Goal: Information Seeking & Learning: Check status

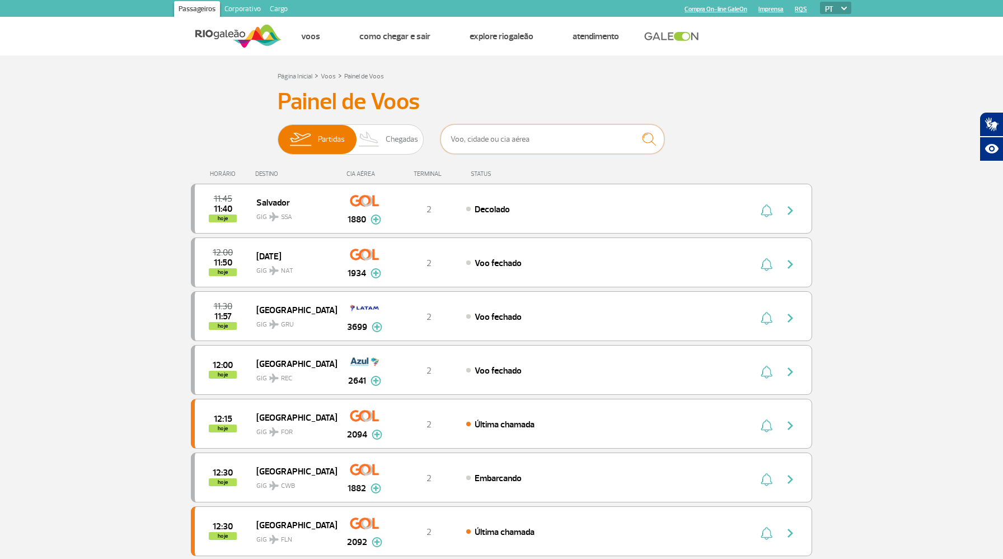
click at [501, 148] on input "text" at bounding box center [553, 139] width 224 height 30
click at [517, 146] on input "text" at bounding box center [553, 139] width 224 height 30
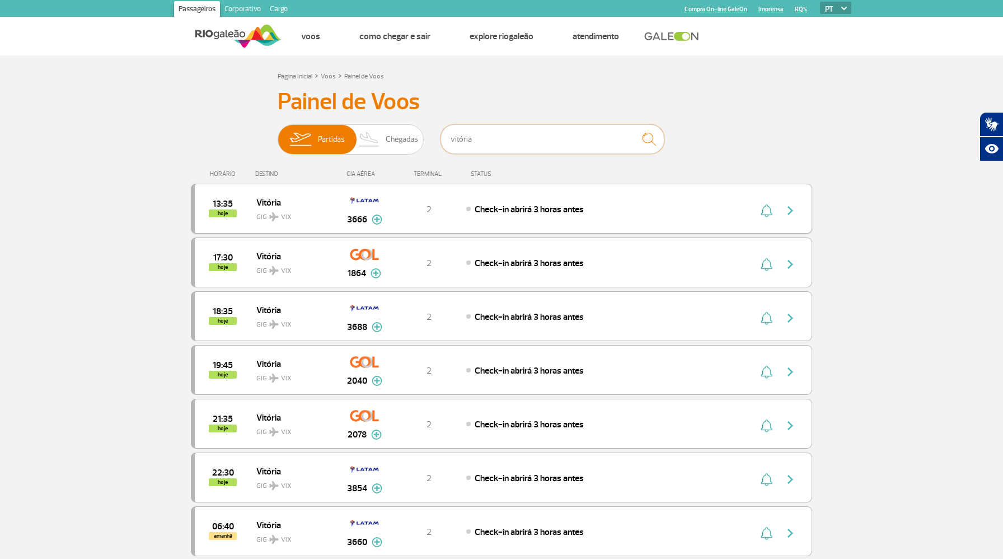
type input "vitória"
click at [793, 207] on img "button" at bounding box center [790, 210] width 13 height 13
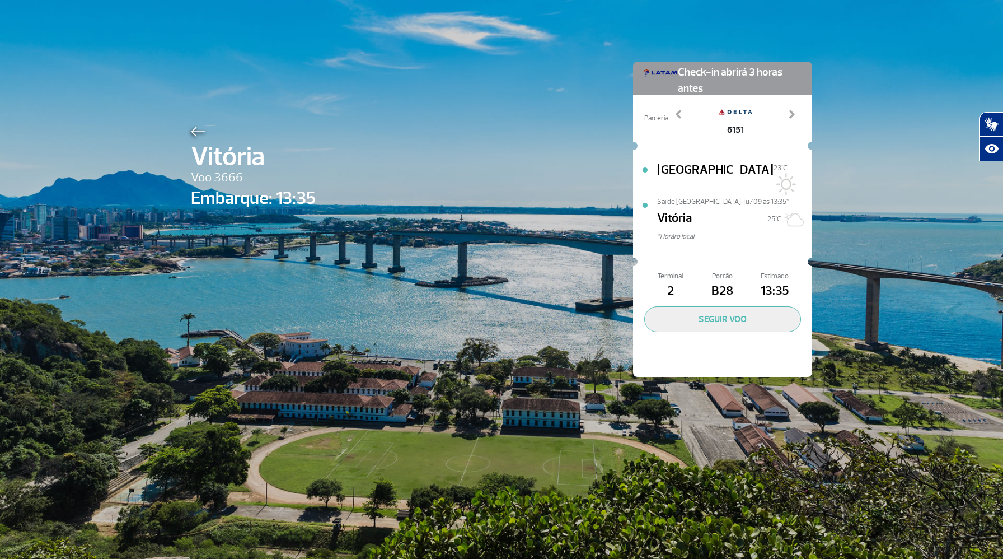
click at [195, 138] on span "Vitória" at bounding box center [253, 157] width 125 height 40
click at [195, 130] on img at bounding box center [198, 132] width 15 height 10
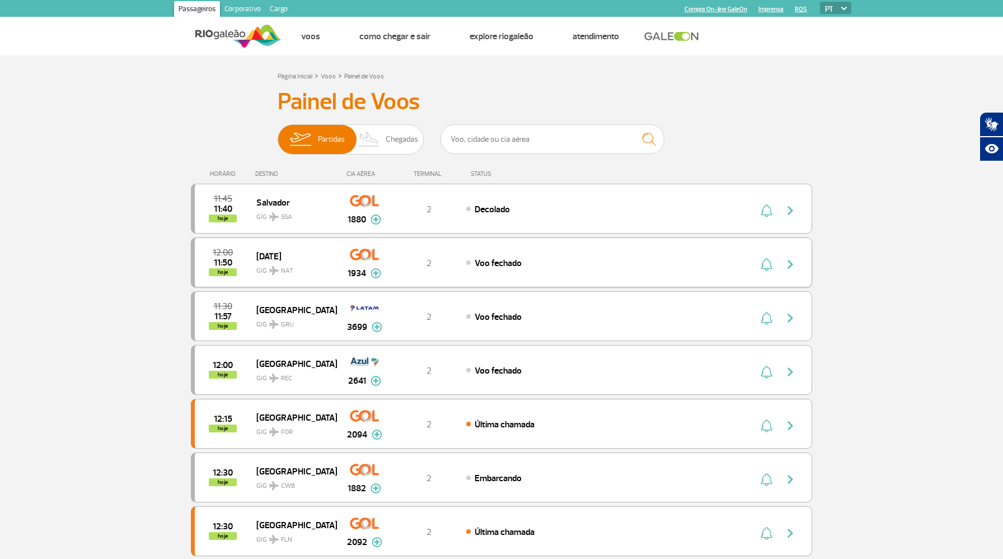
click at [791, 262] on img "button" at bounding box center [790, 264] width 13 height 13
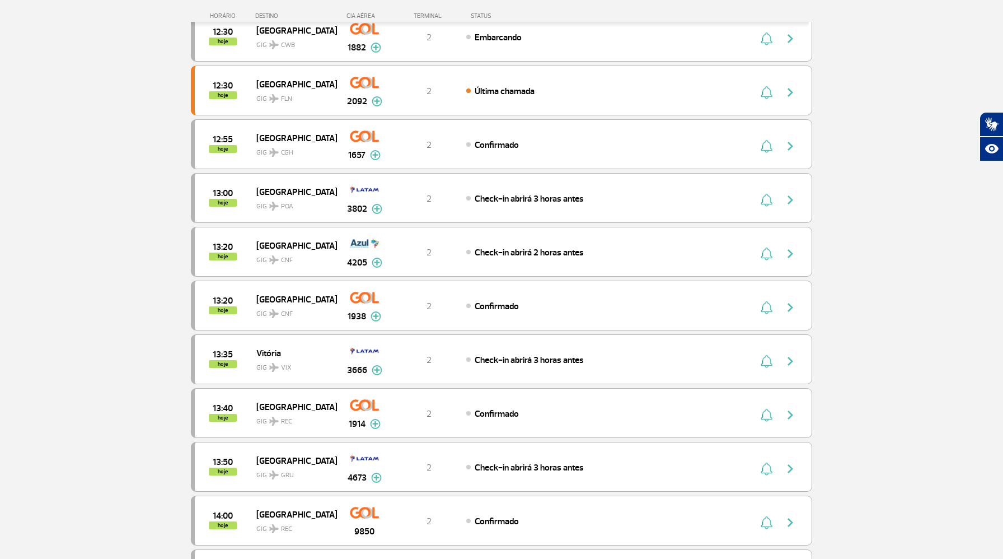
scroll to position [483, 0]
